Goal: Transaction & Acquisition: Purchase product/service

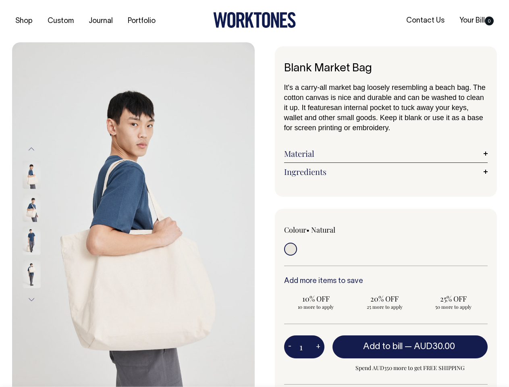
click at [133, 214] on img at bounding box center [133, 224] width 243 height 364
click at [42, 224] on div at bounding box center [42, 240] width 40 height 33
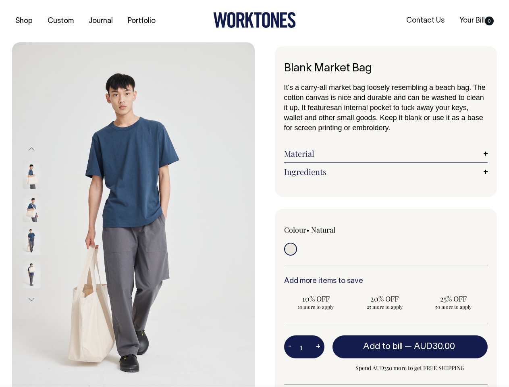
click at [31, 149] on button "Previous" at bounding box center [31, 149] width 12 height 18
click at [42, 257] on div at bounding box center [42, 273] width 40 height 33
click at [31, 299] on button "Next" at bounding box center [31, 299] width 12 height 18
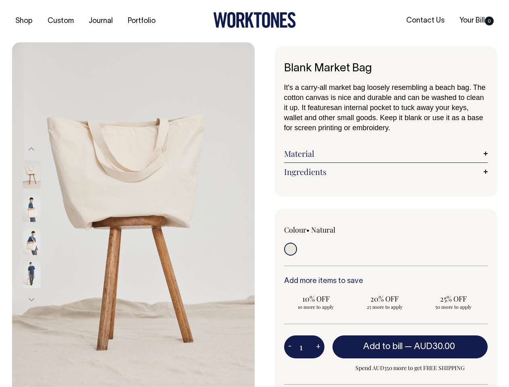
click at [290, 347] on button "-" at bounding box center [289, 347] width 11 height 16
click at [318, 347] on button "+" at bounding box center [318, 347] width 12 height 16
type input "2"
click at [410, 347] on span "— AUD30.00" at bounding box center [431, 347] width 52 height 8
